Goal: Understand process/instructions: Learn how to perform a task or action

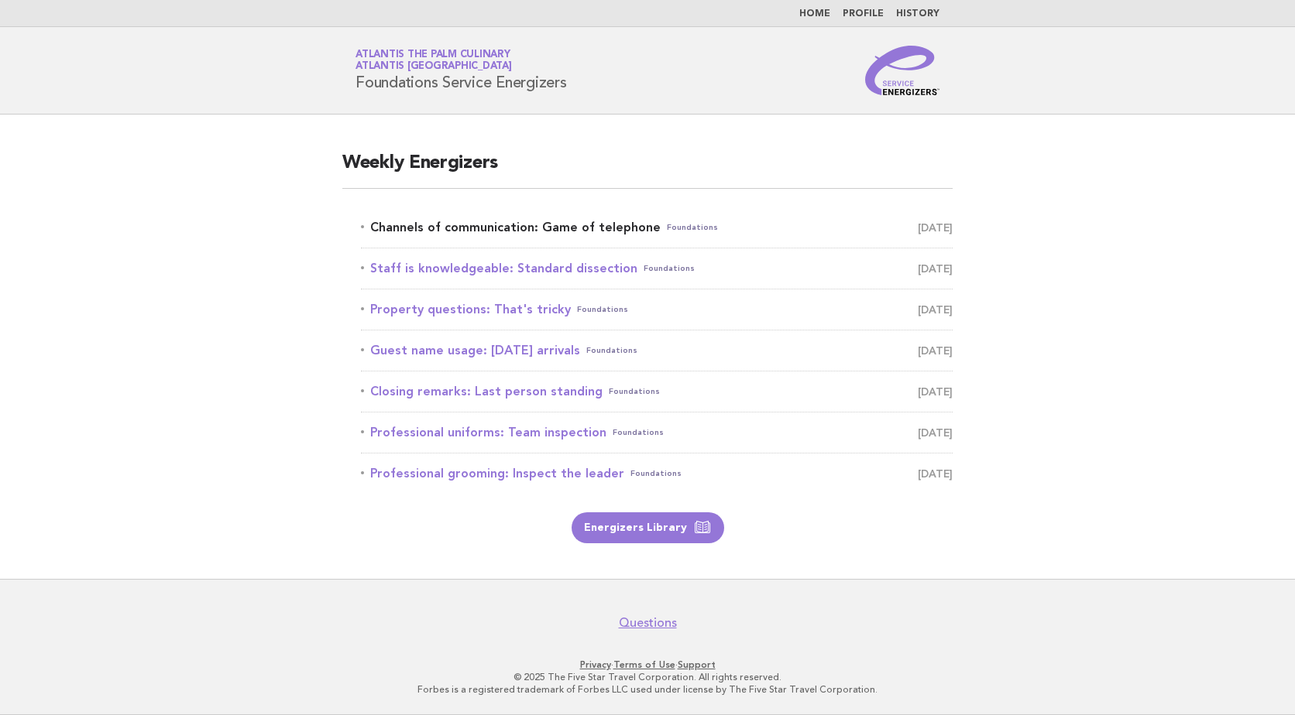
click at [605, 222] on link "Channels of communication: Game of telephone Foundations August 29" at bounding box center [657, 228] width 592 height 22
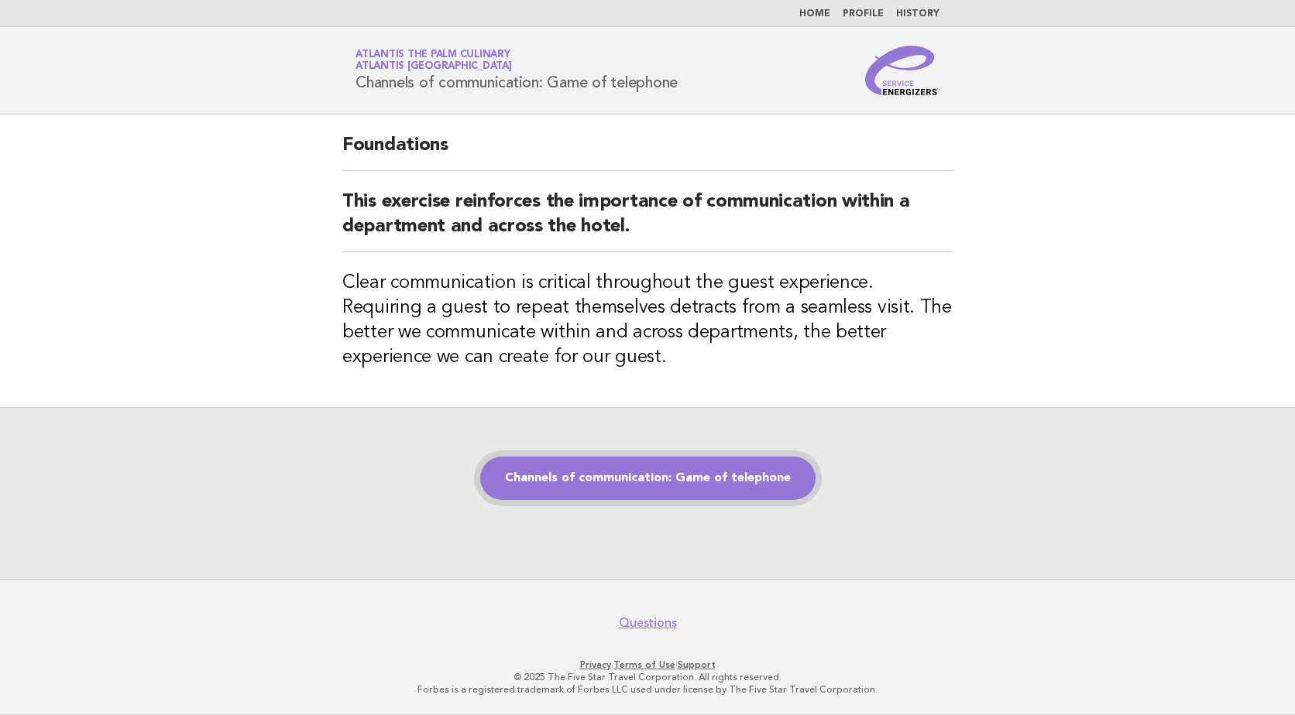
click at [603, 476] on link "Channels of communication: Game of telephone" at bounding box center [647, 478] width 335 height 43
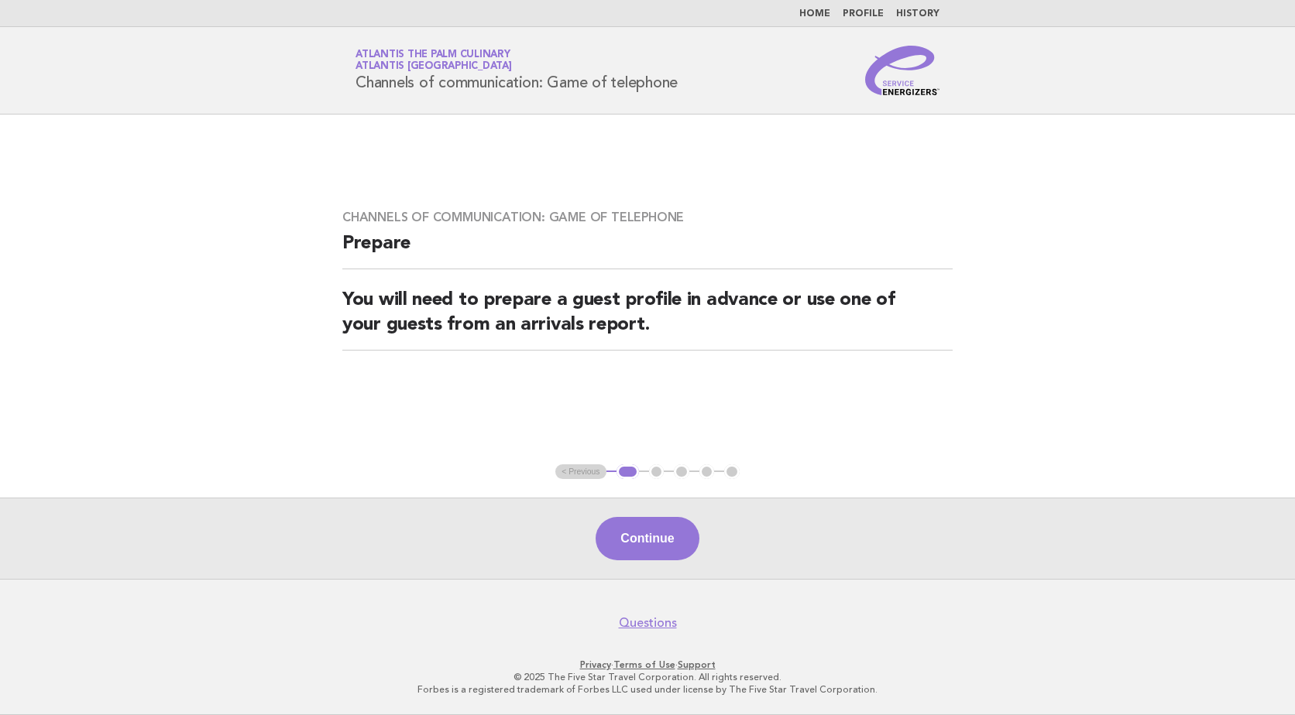
click at [657, 472] on ul "< Previous 1 2 3 4 5" at bounding box center [647, 472] width 184 height 15
click at [658, 557] on button "Continue" at bounding box center [646, 538] width 103 height 43
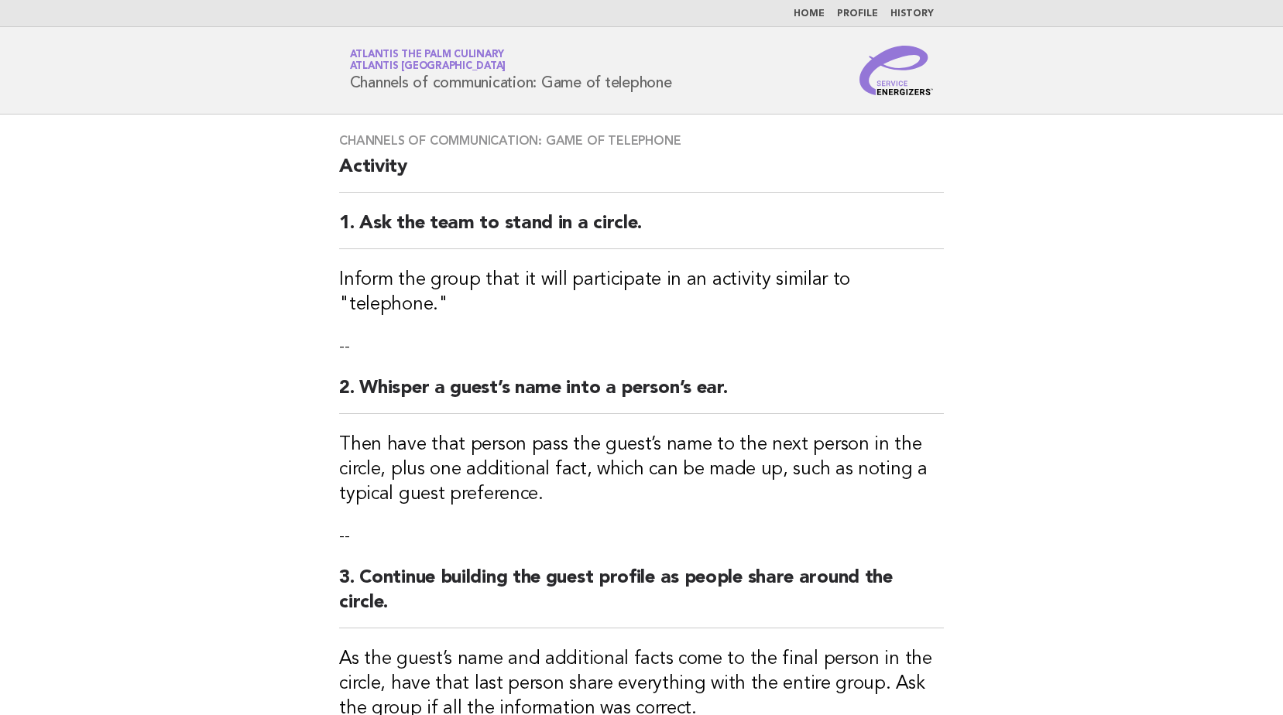
scroll to position [387, 0]
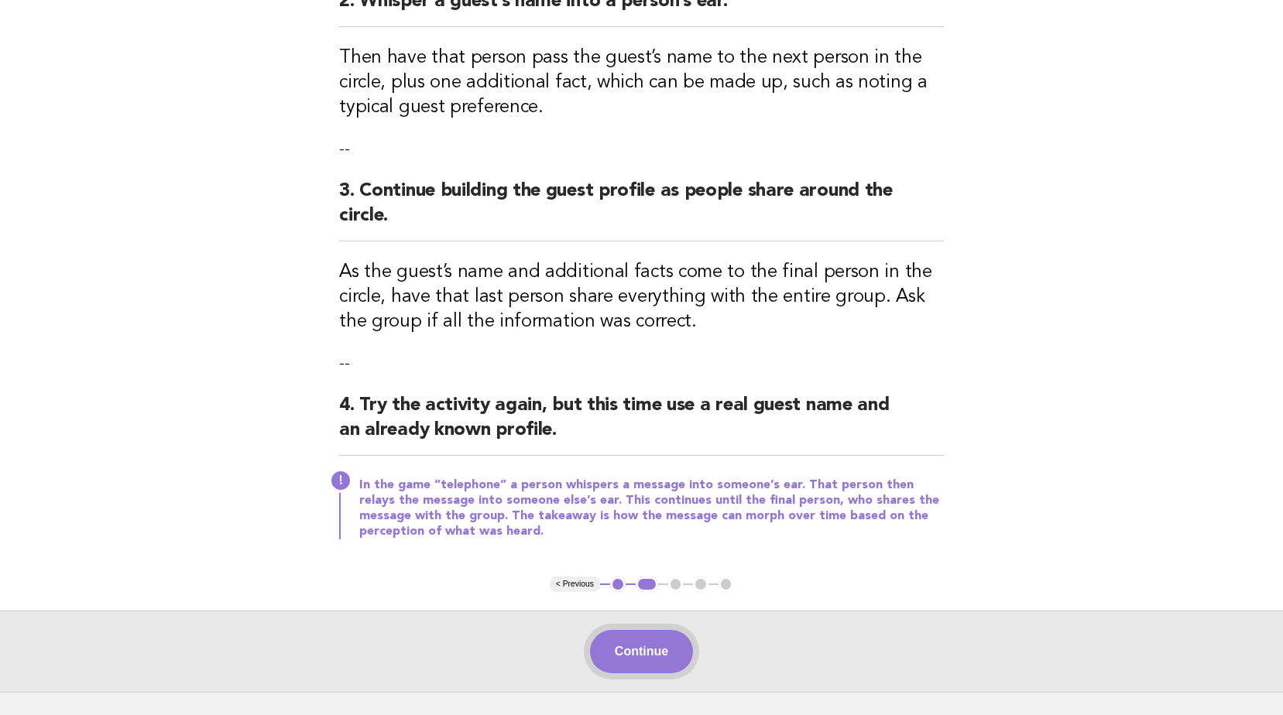
click at [653, 630] on button "Continue" at bounding box center [641, 651] width 103 height 43
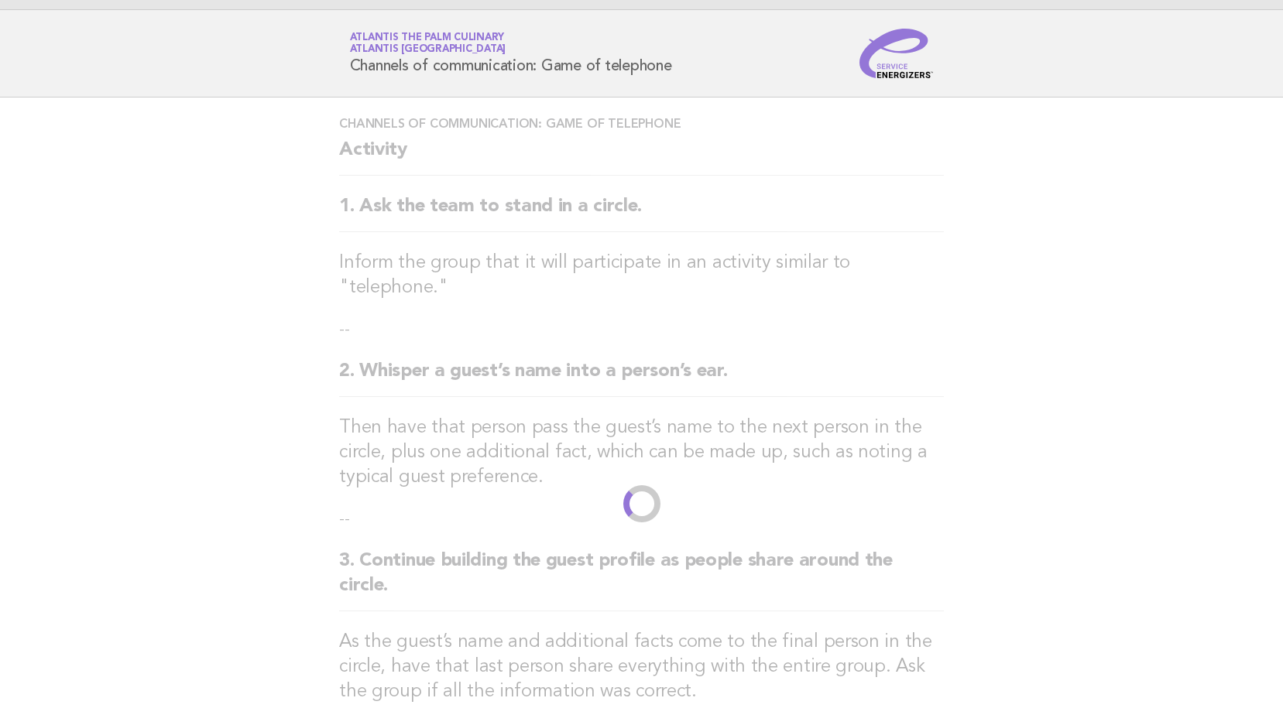
scroll to position [0, 0]
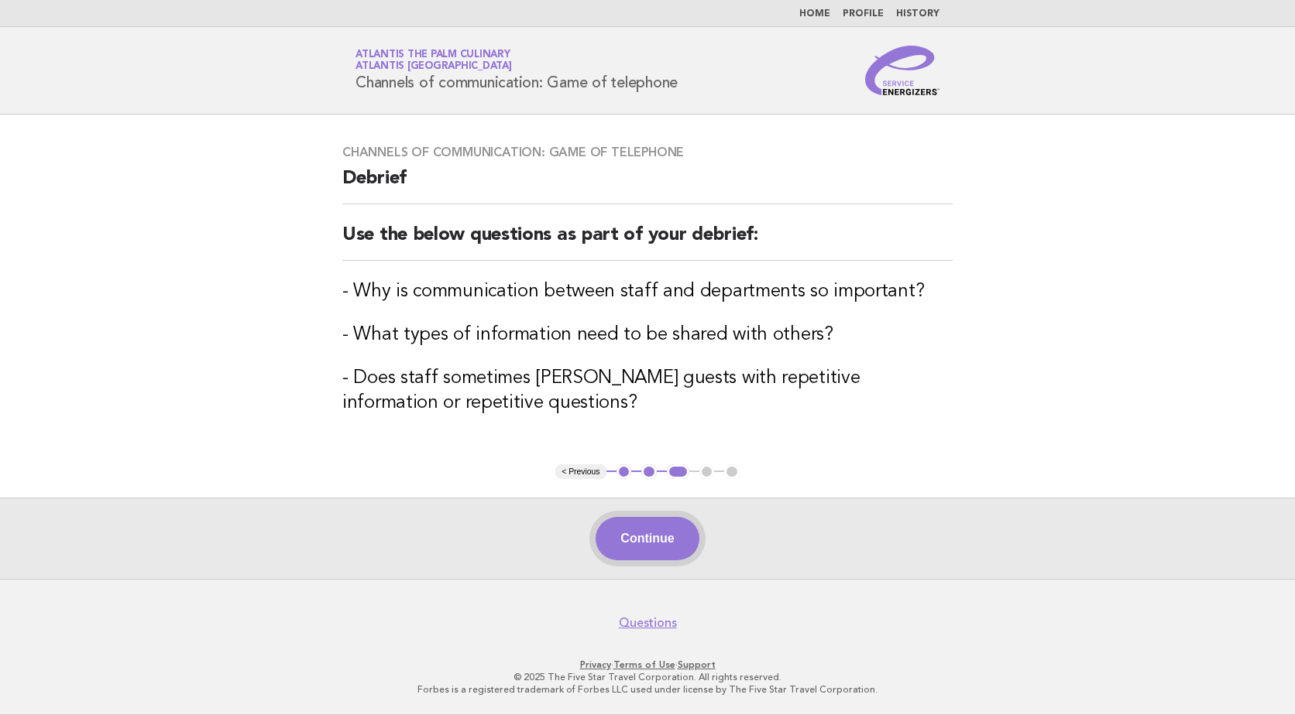
click at [650, 538] on button "Continue" at bounding box center [646, 538] width 103 height 43
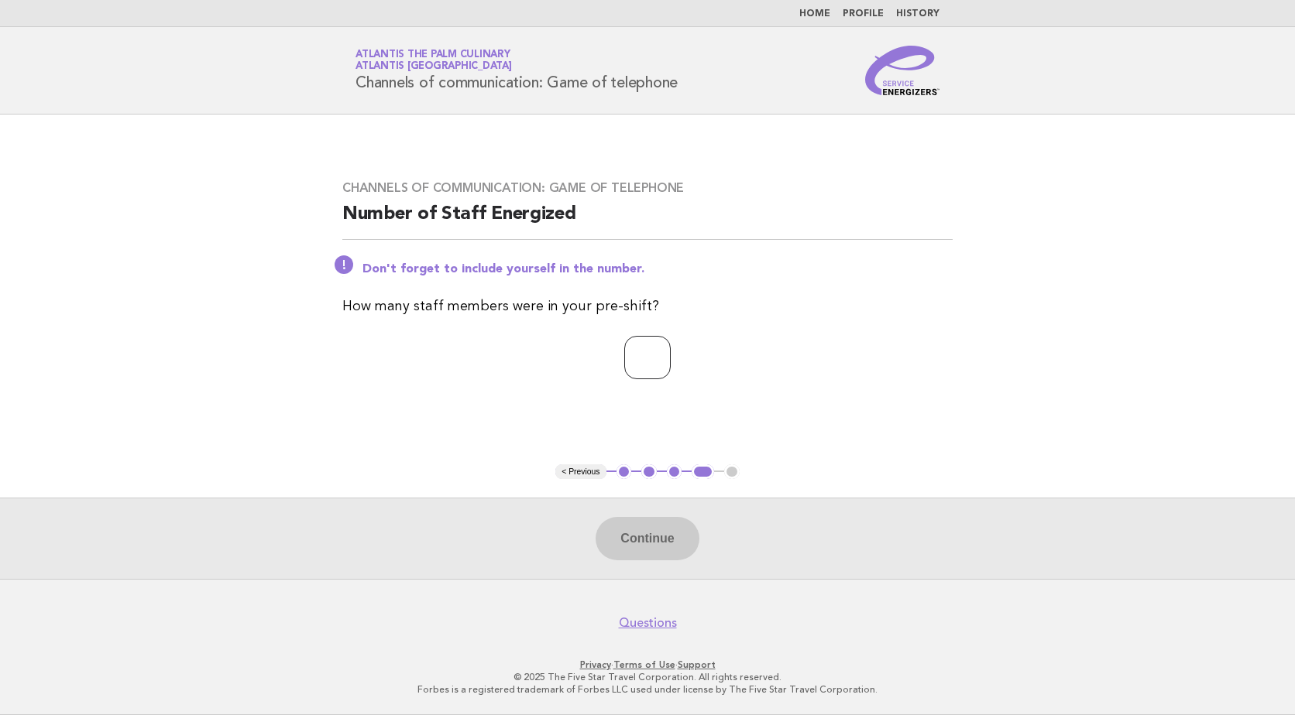
click at [653, 371] on input "number" at bounding box center [647, 357] width 46 height 43
type input "**"
click at [639, 557] on button "Continue" at bounding box center [646, 538] width 103 height 43
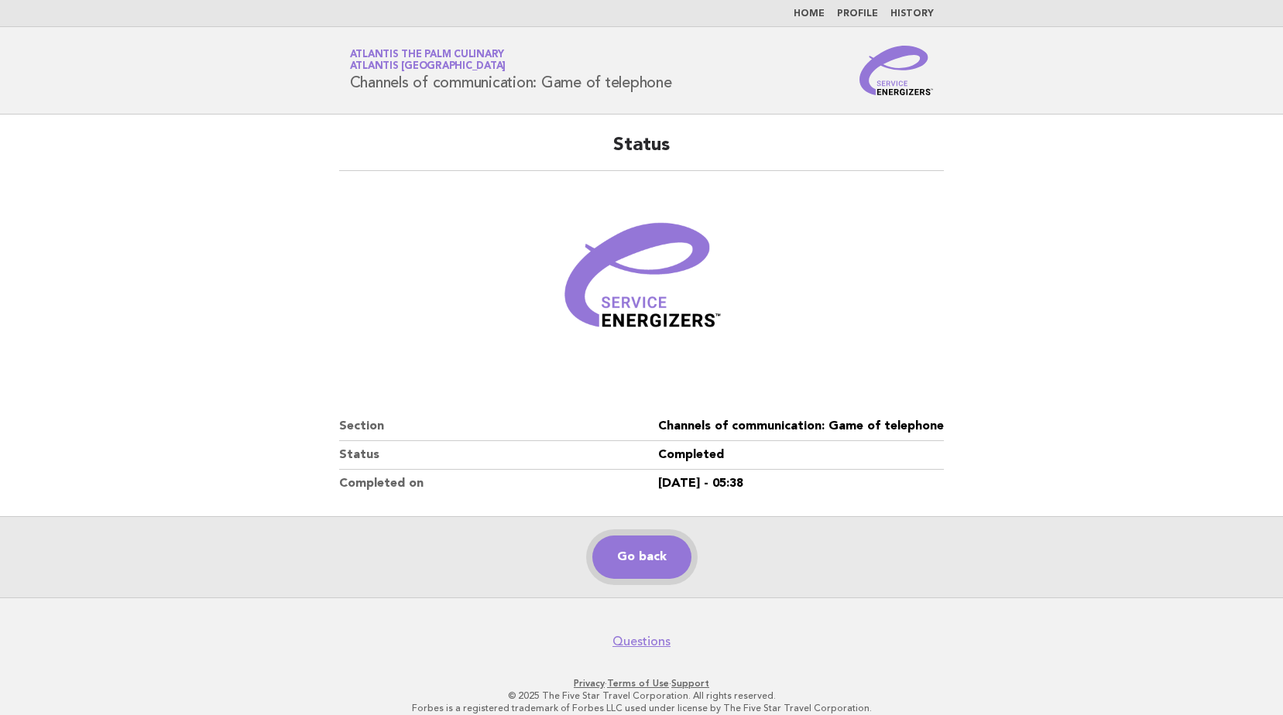
click at [653, 549] on link "Go back" at bounding box center [641, 557] width 99 height 43
